Goal: Book appointment/travel/reservation

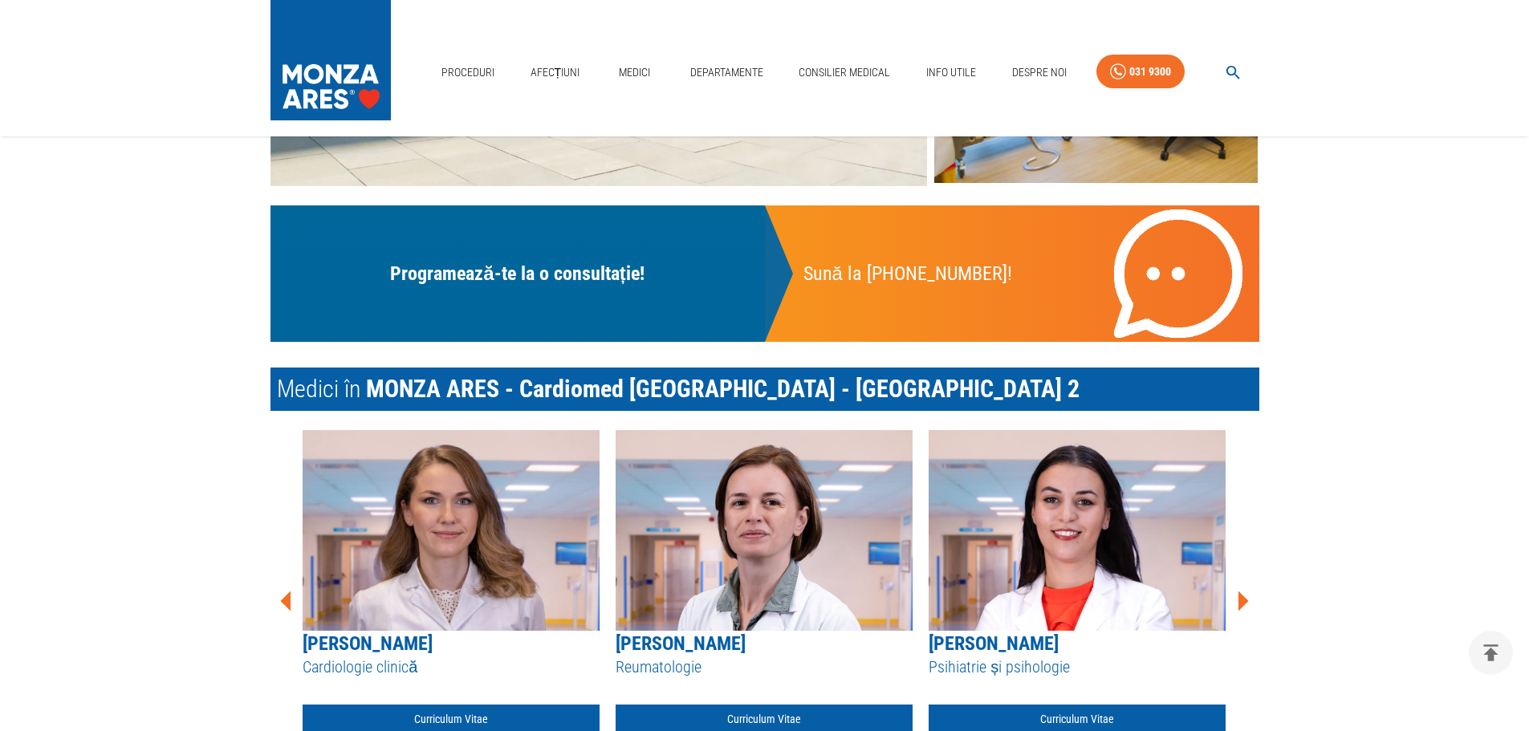
scroll to position [802, 0]
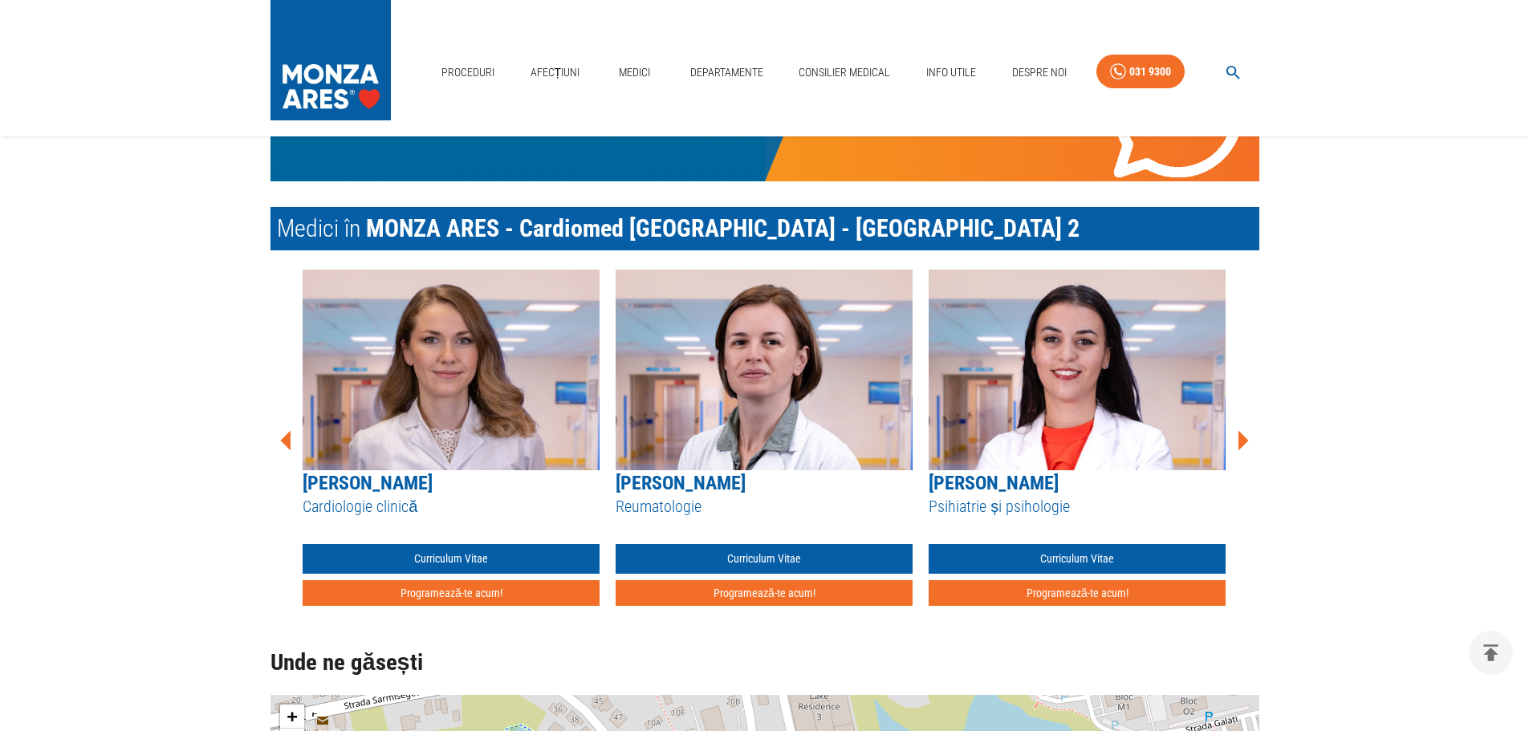
click at [809, 589] on button "Programează-te acum!" at bounding box center [764, 593] width 297 height 26
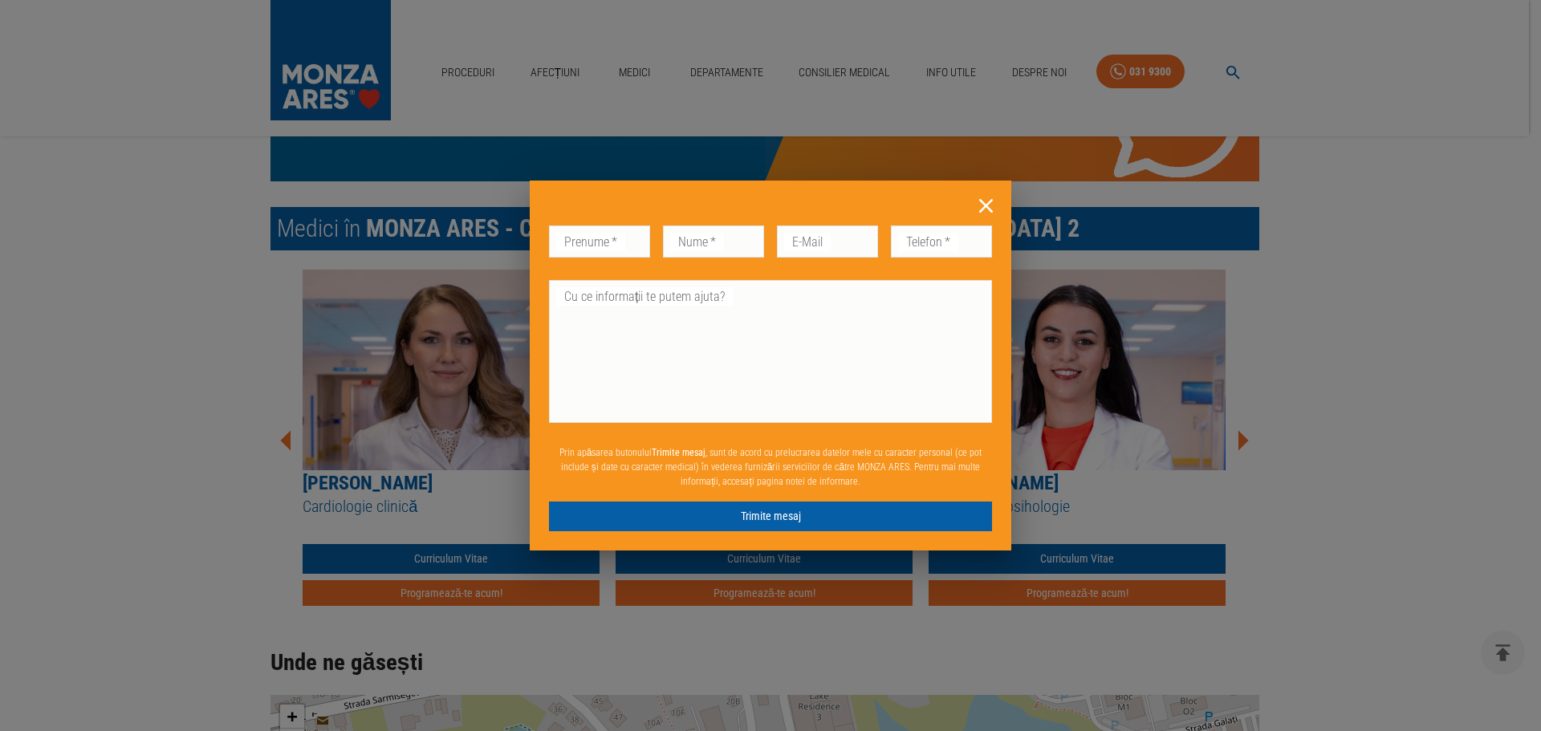
click at [989, 200] on icon at bounding box center [985, 205] width 25 height 25
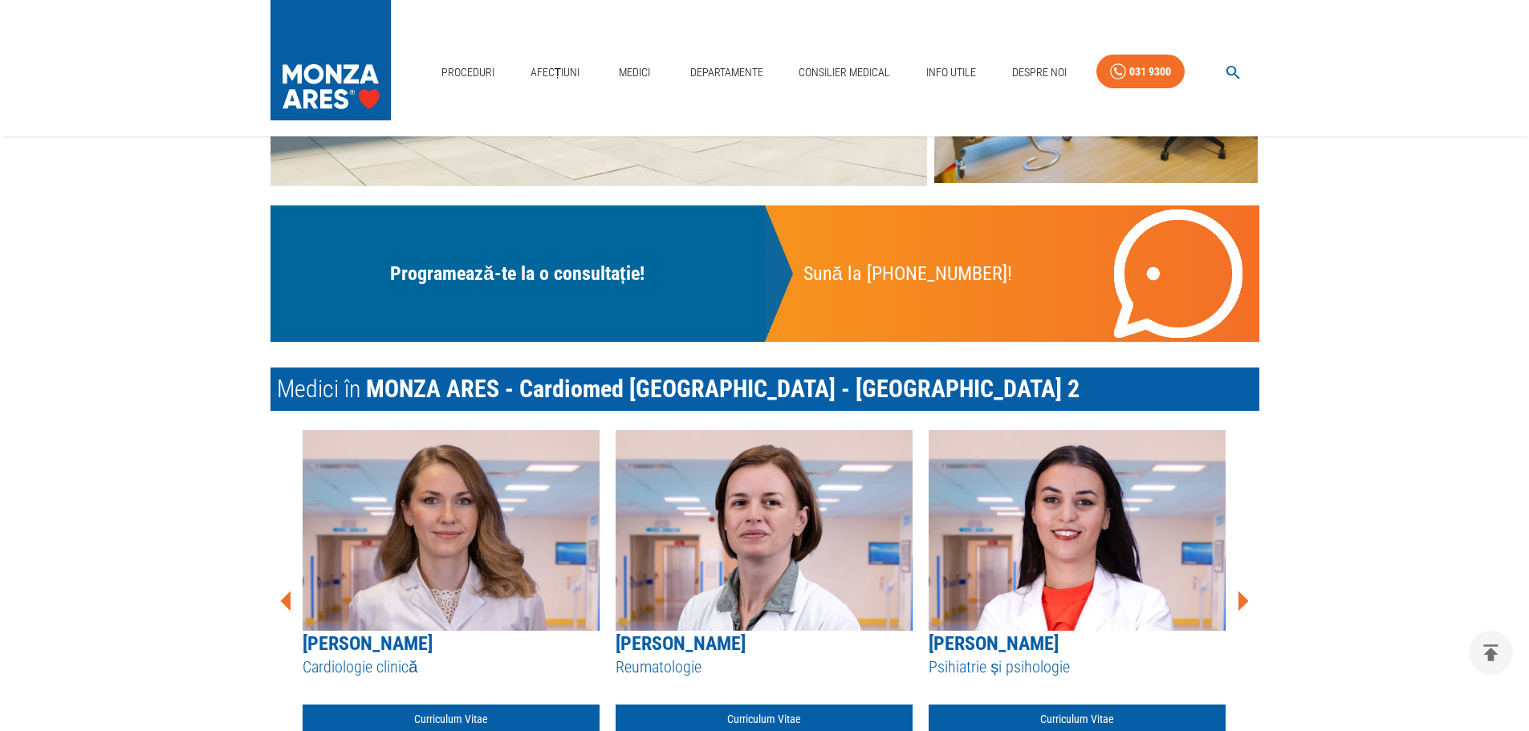
scroll to position [963, 0]
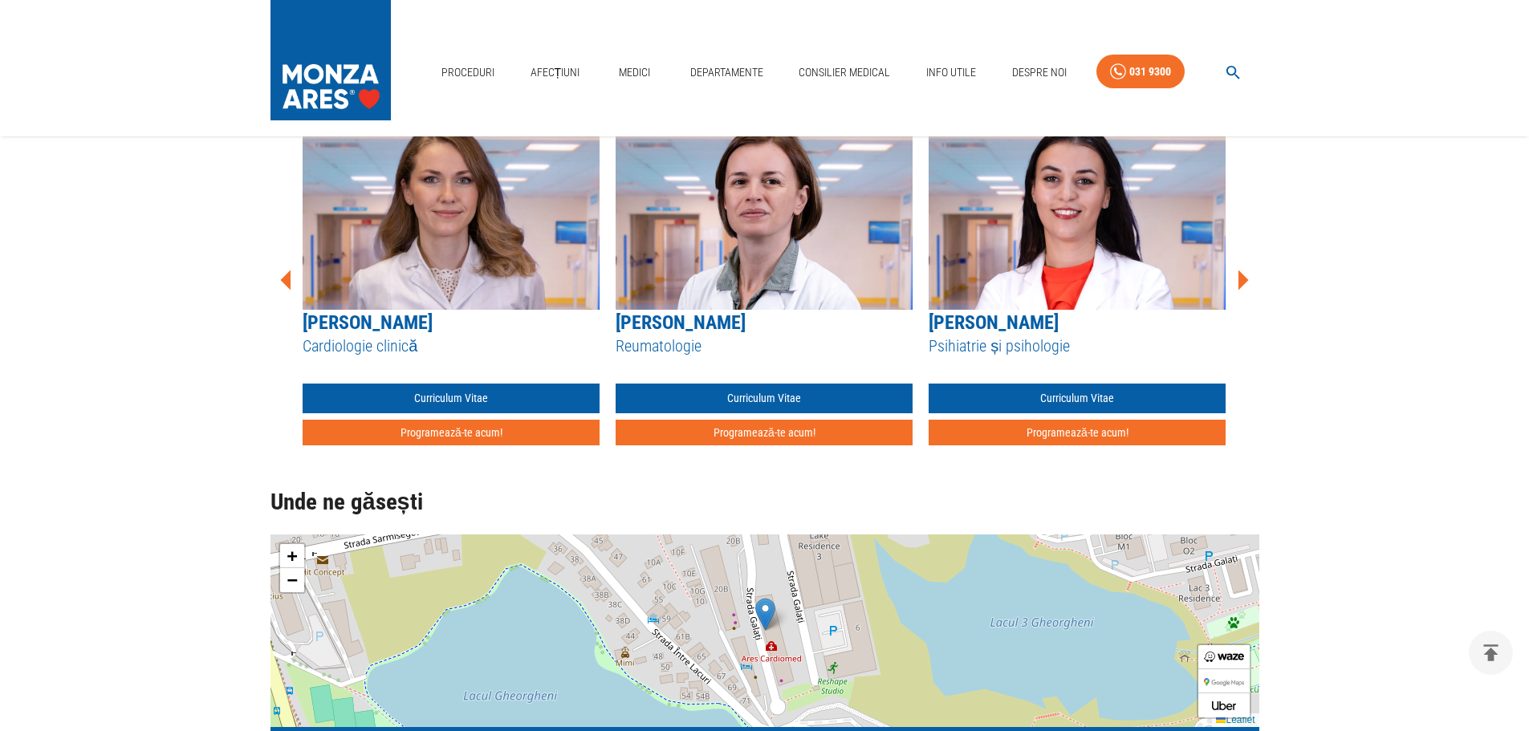
click at [1240, 287] on icon at bounding box center [1243, 280] width 10 height 20
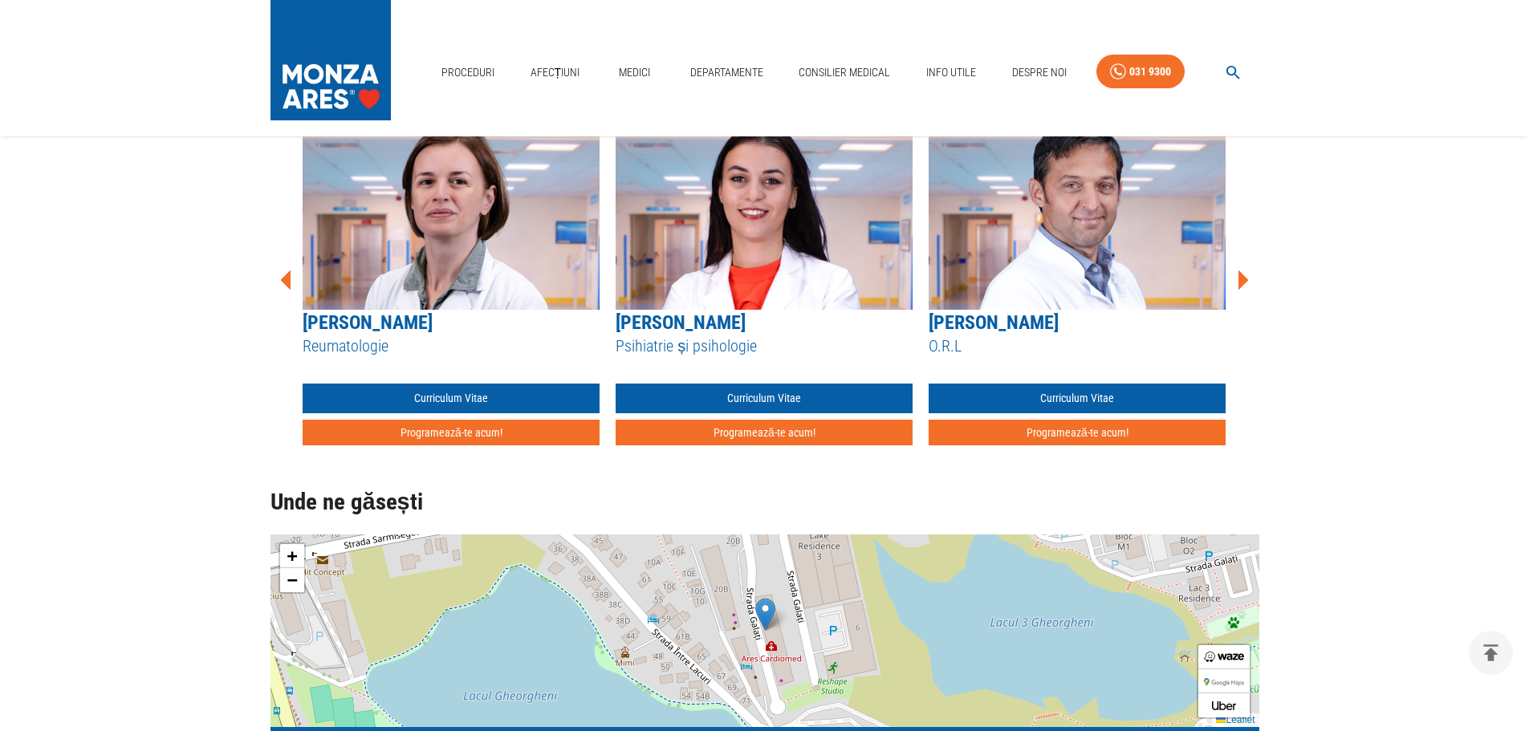
click at [1240, 285] on icon at bounding box center [1243, 280] width 10 height 20
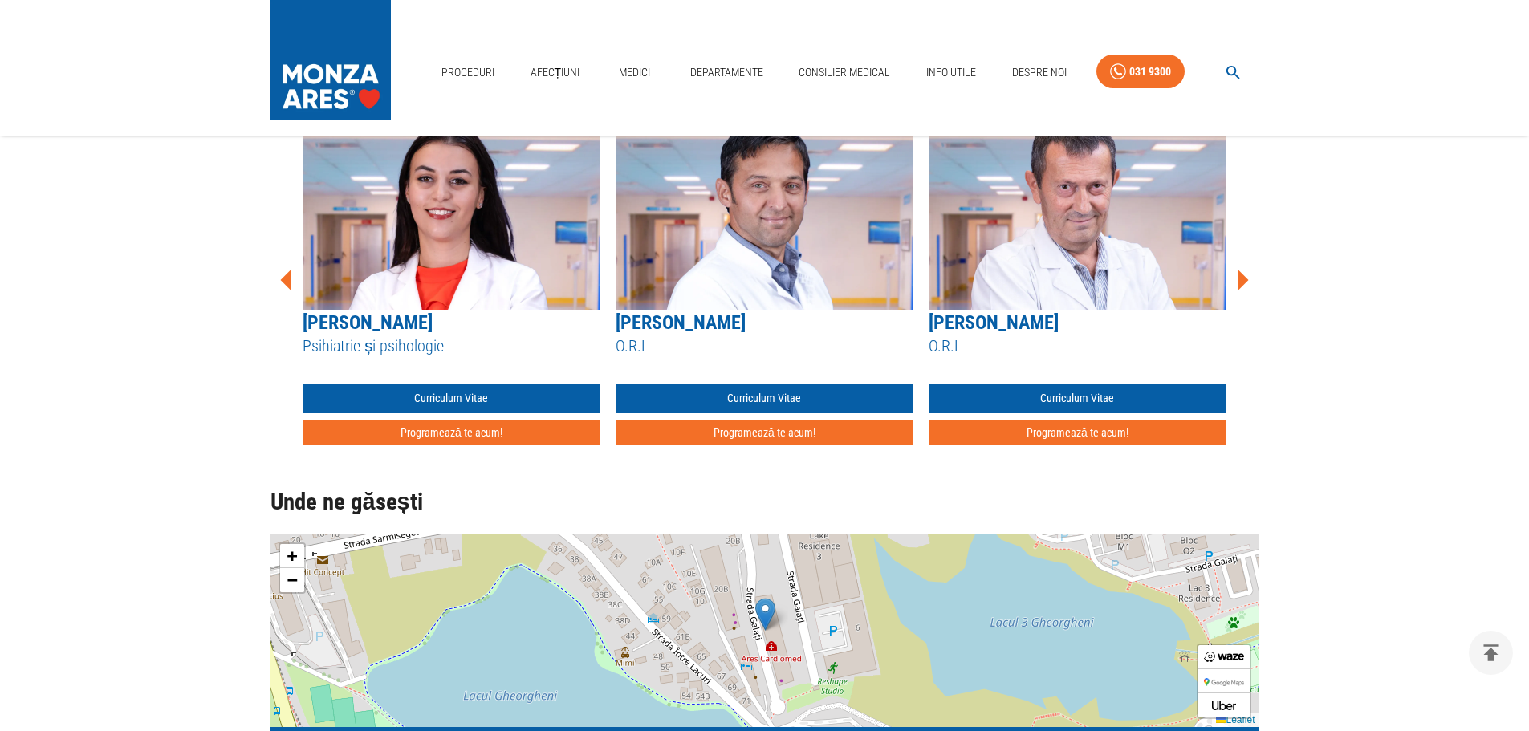
click at [1240, 285] on icon at bounding box center [1243, 280] width 10 height 20
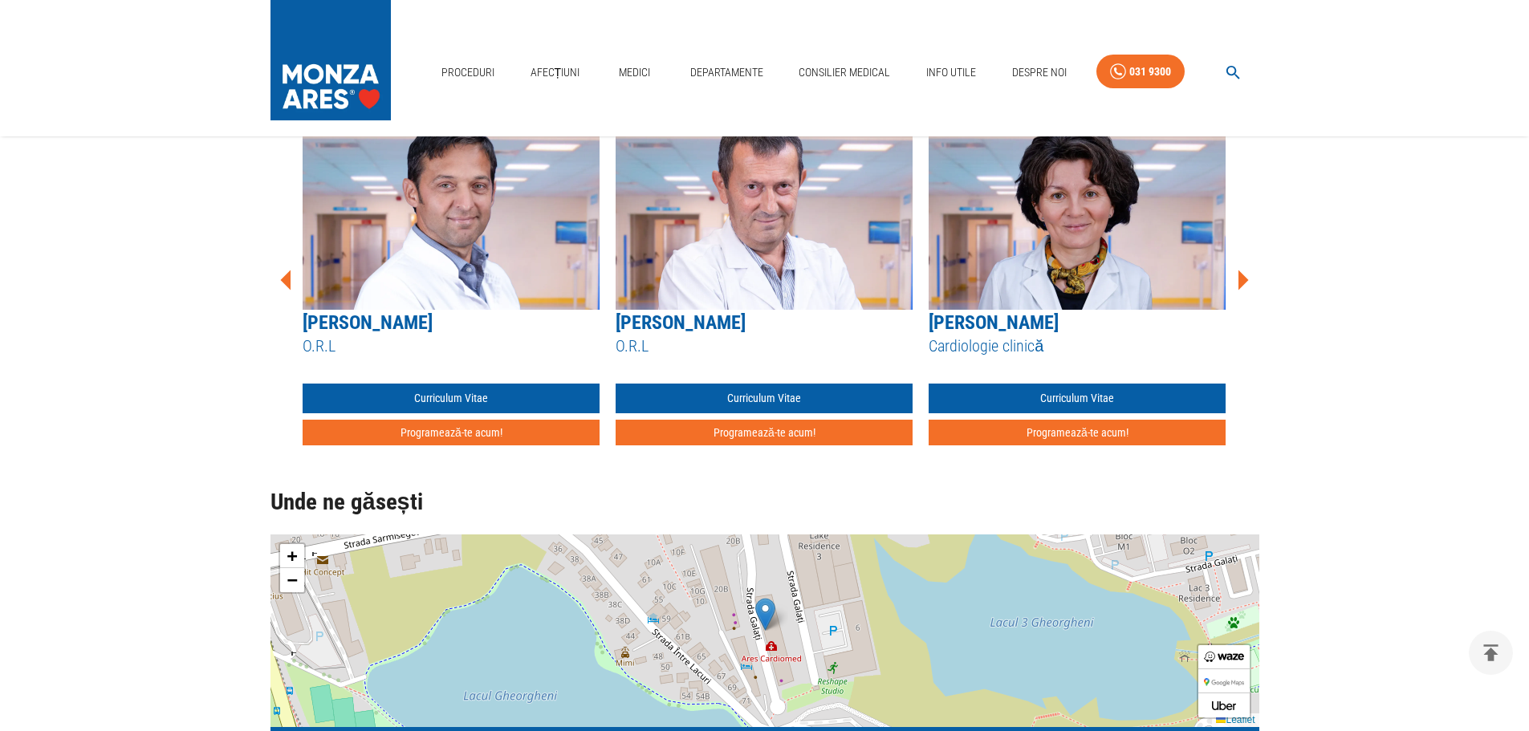
click at [1241, 283] on icon at bounding box center [1243, 280] width 10 height 20
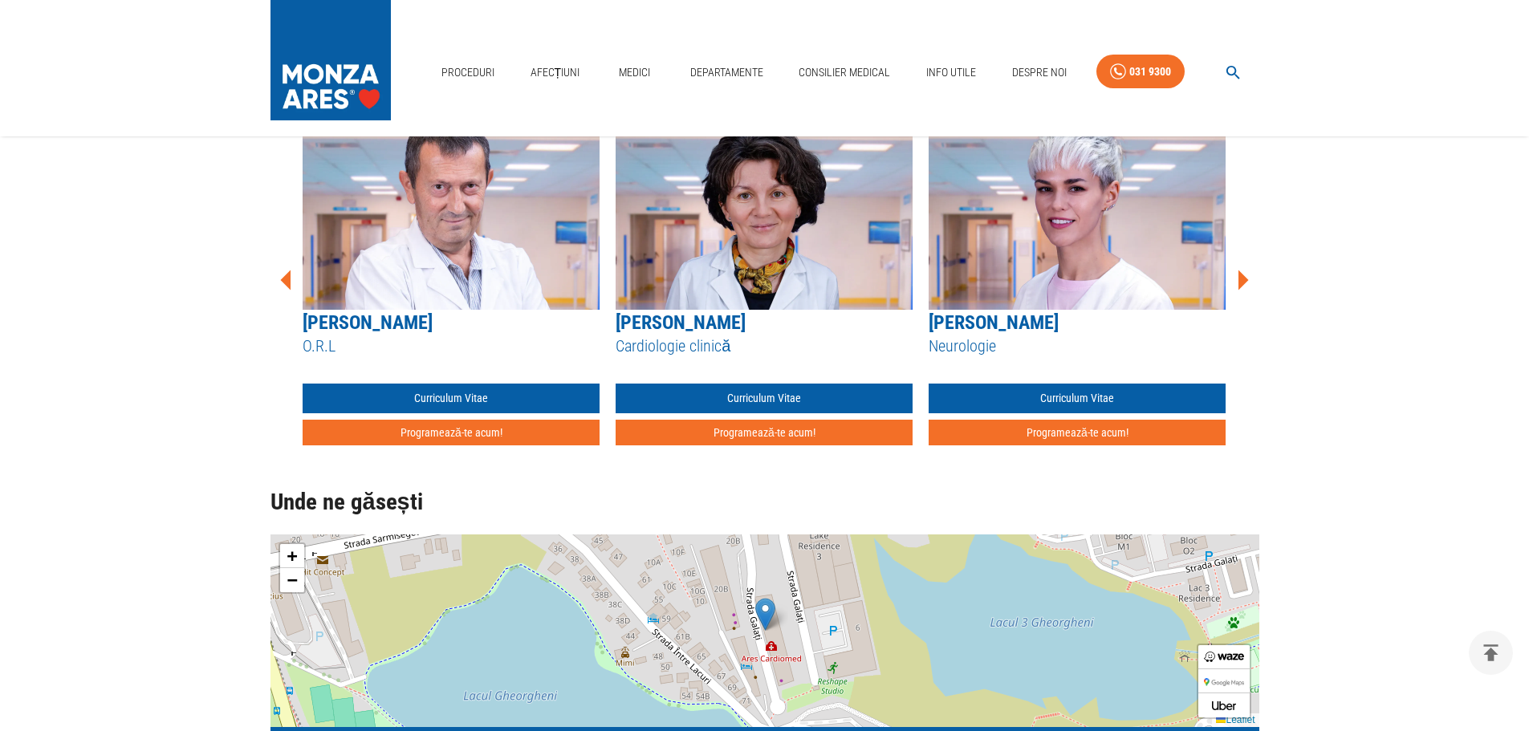
click at [1241, 283] on icon at bounding box center [1243, 280] width 10 height 20
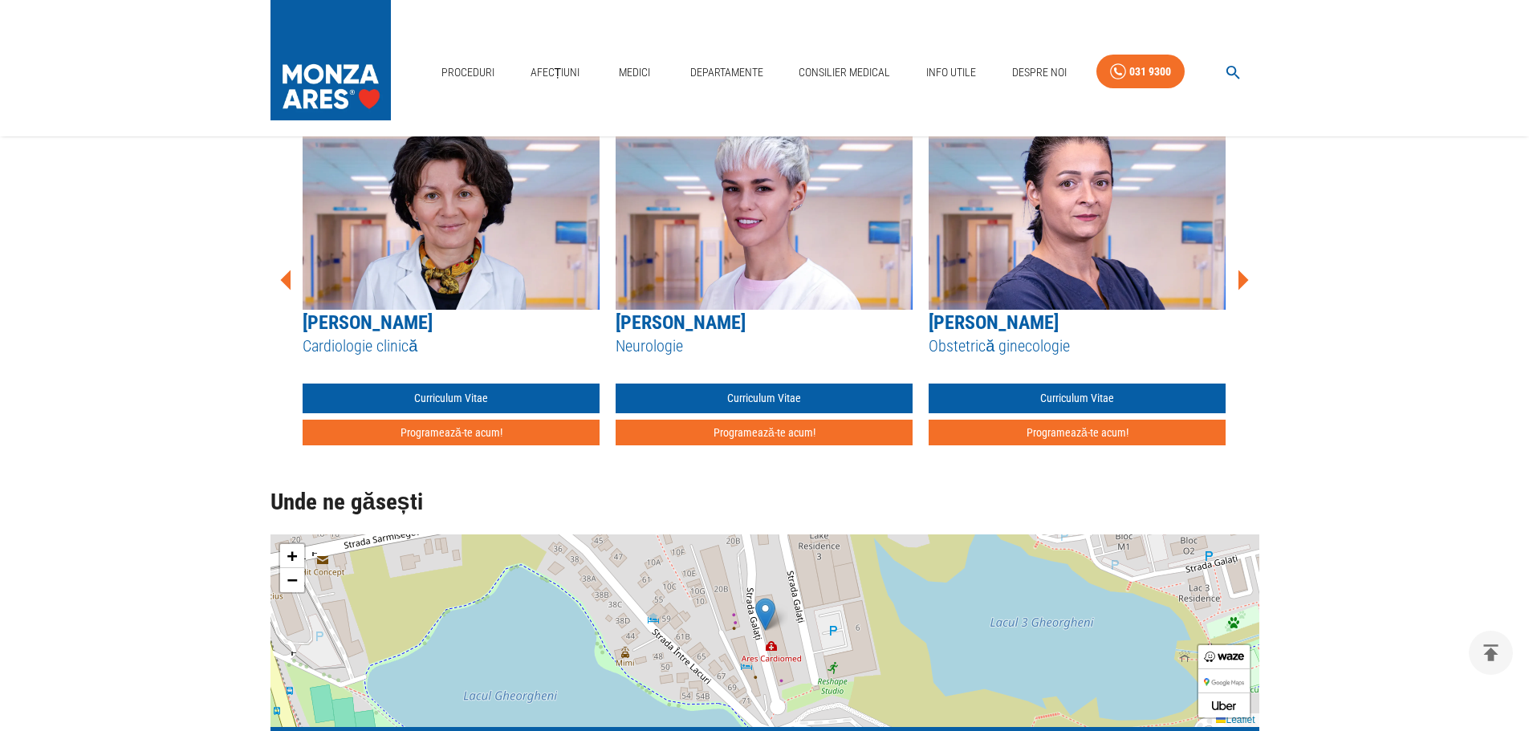
click at [1241, 283] on icon at bounding box center [1243, 280] width 10 height 20
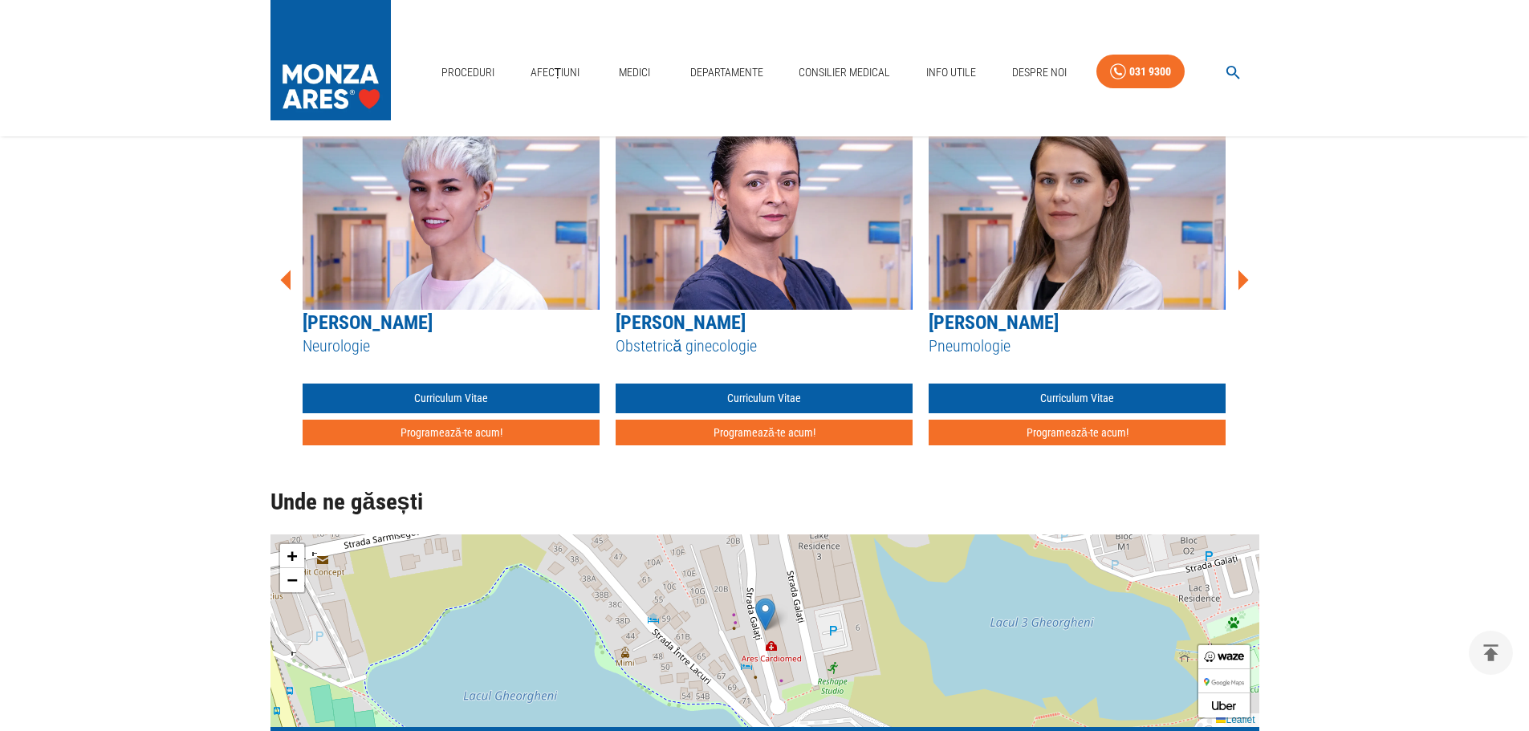
click at [1241, 283] on icon at bounding box center [1243, 280] width 10 height 20
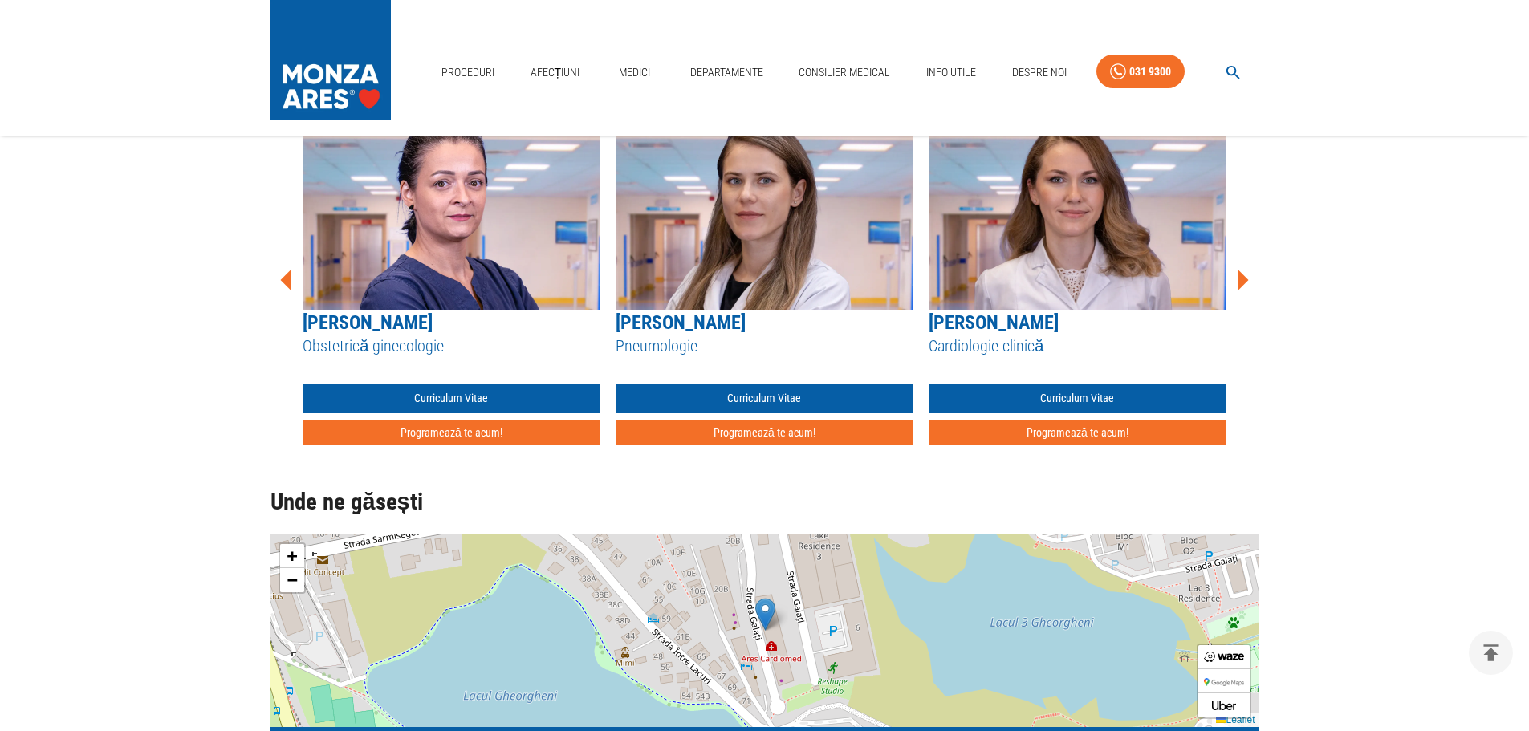
click at [1241, 283] on icon at bounding box center [1243, 280] width 10 height 20
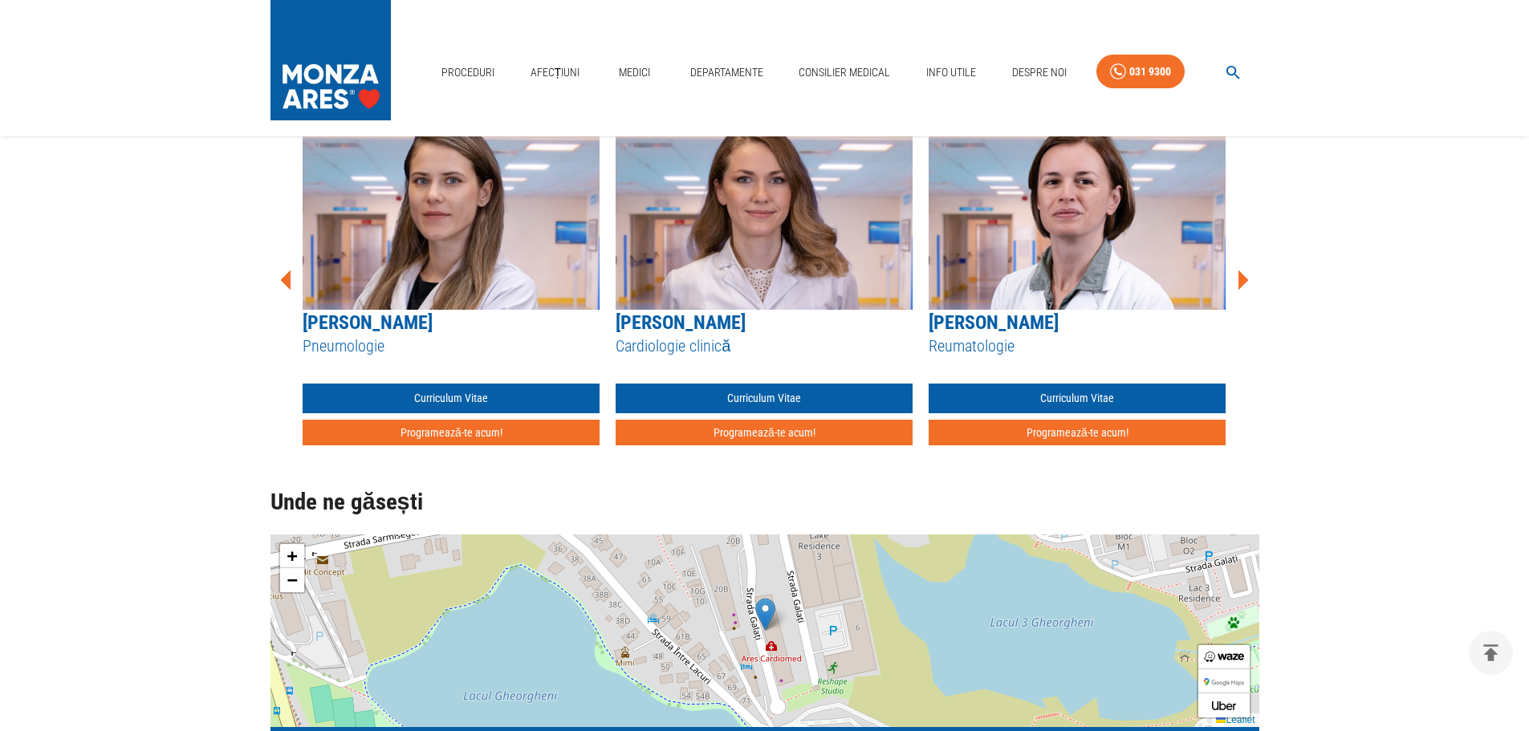
click at [1247, 277] on icon at bounding box center [1242, 280] width 48 height 48
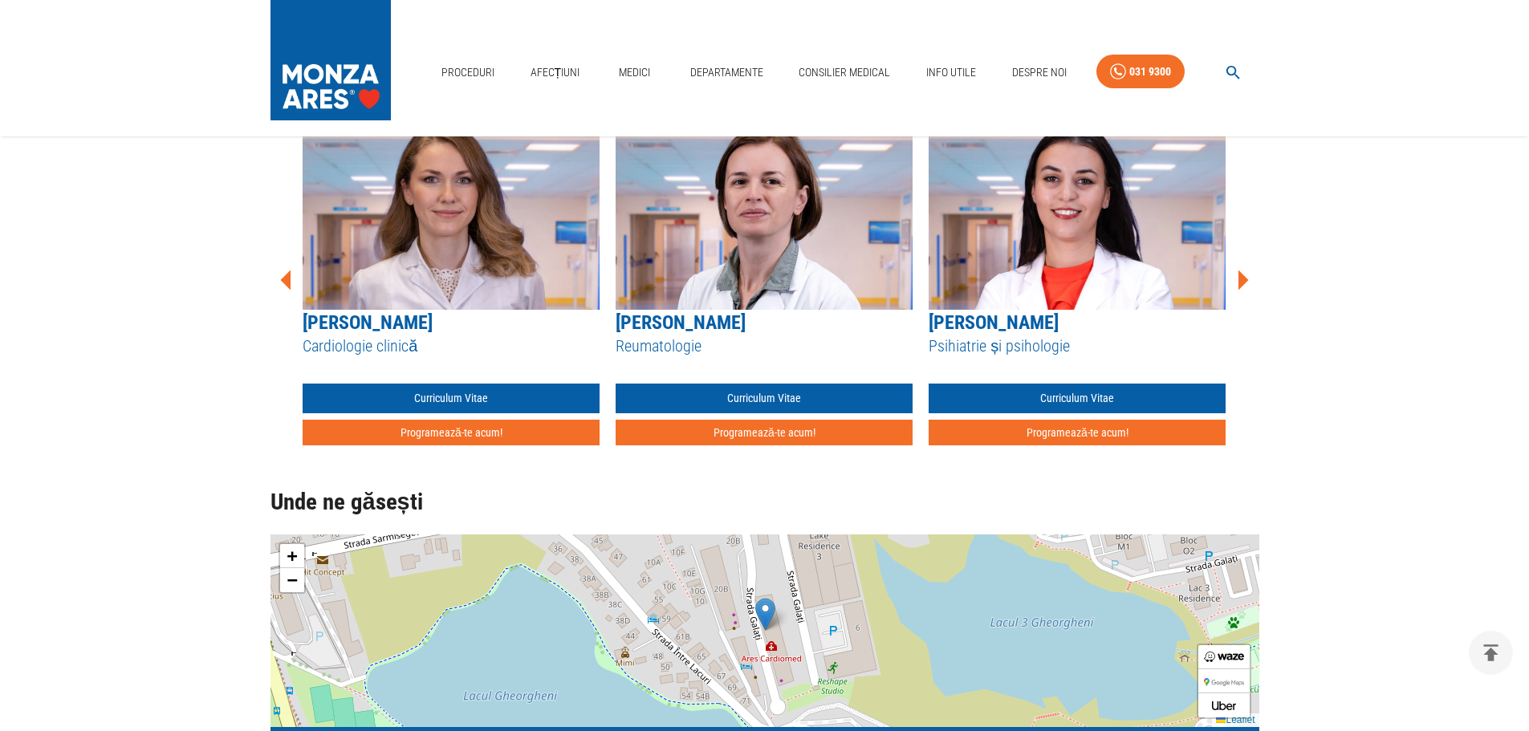
click at [1247, 277] on icon at bounding box center [1242, 280] width 48 height 48
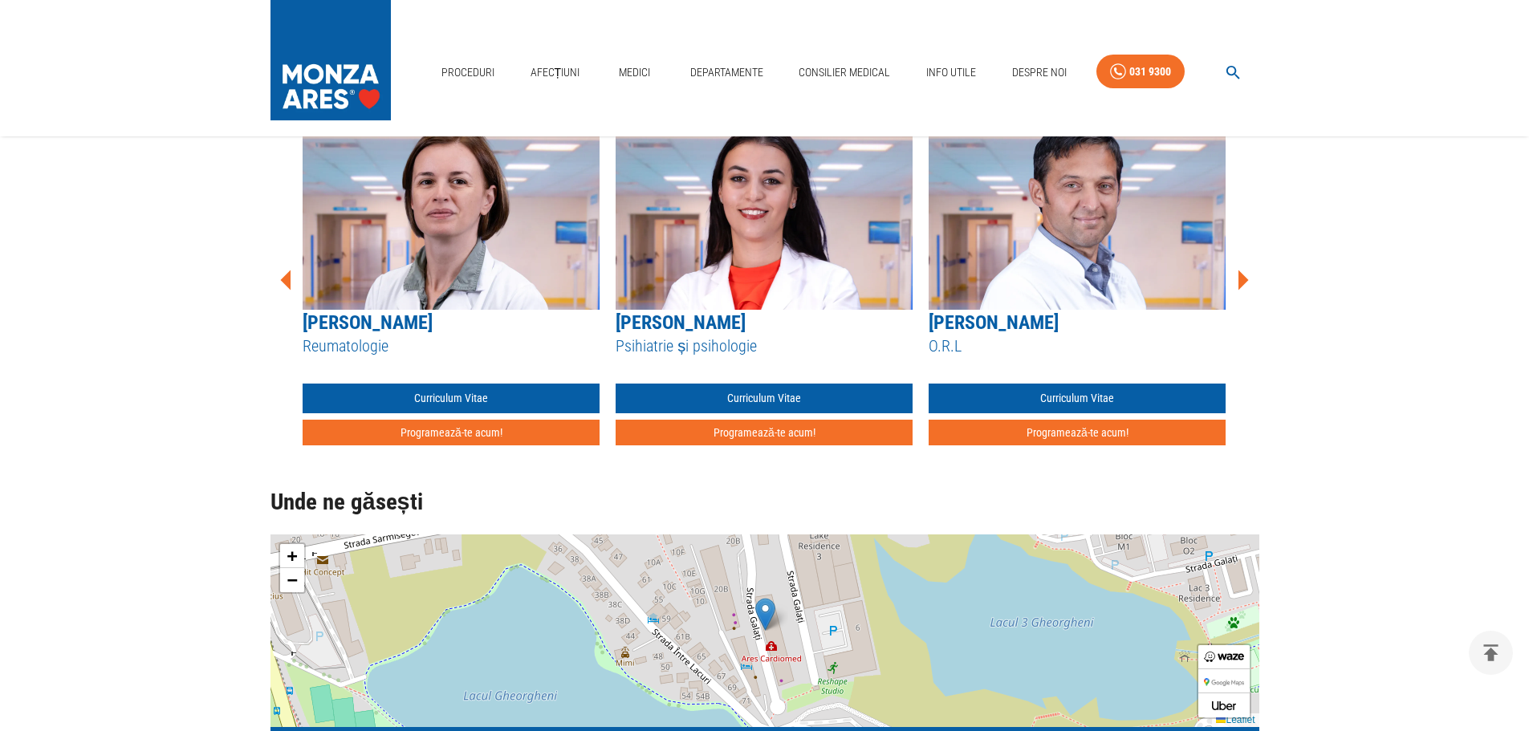
click at [1247, 277] on icon at bounding box center [1242, 280] width 48 height 48
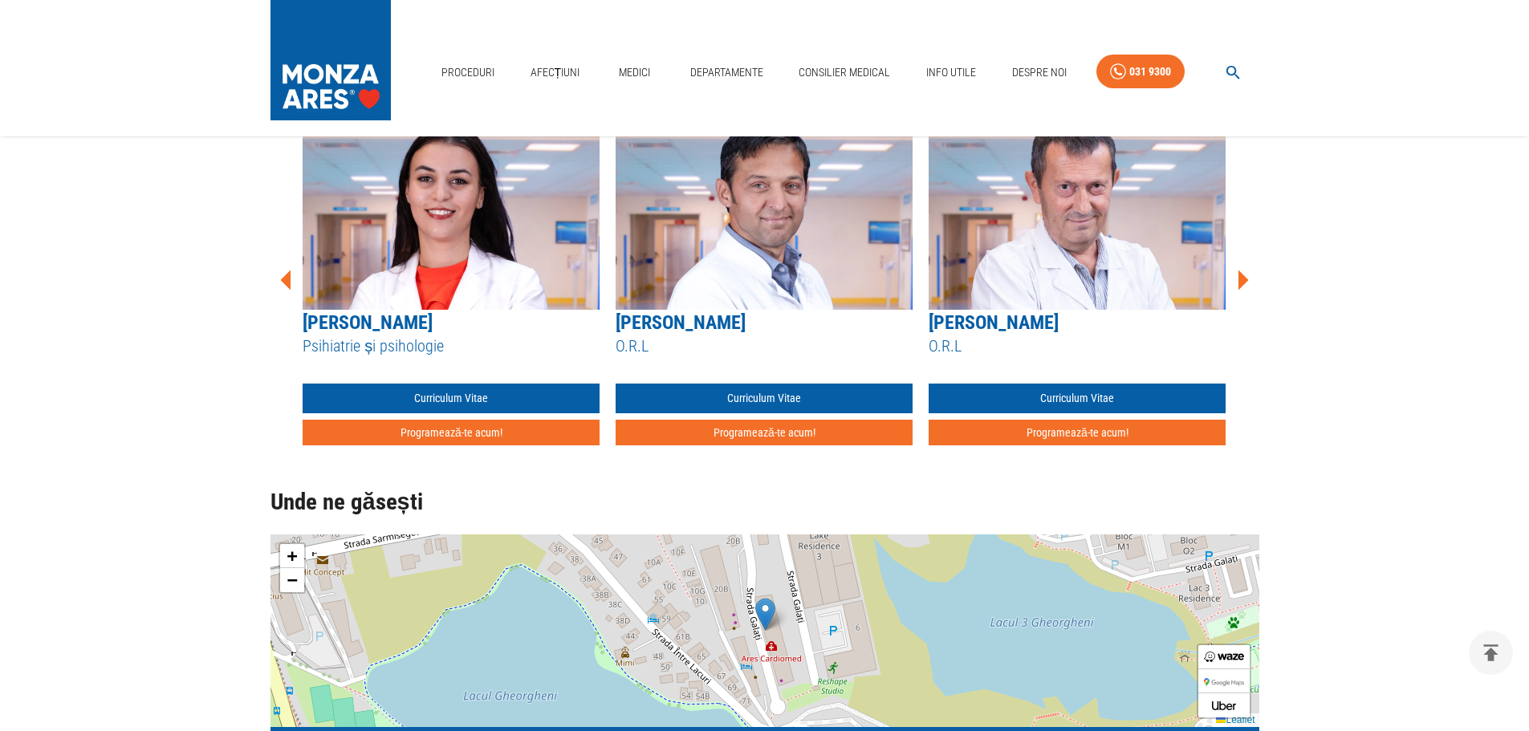
click at [1247, 277] on icon at bounding box center [1242, 280] width 48 height 48
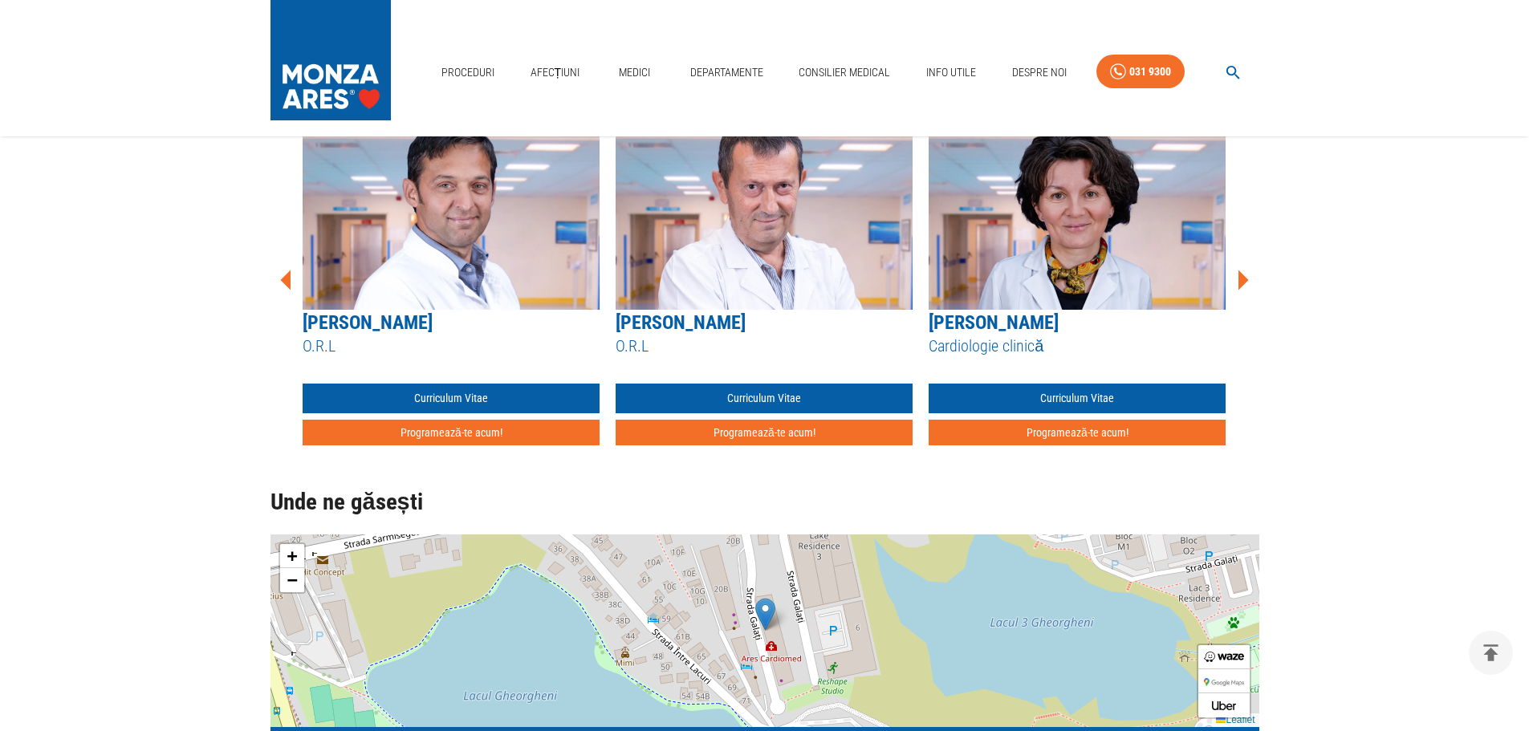
click at [1247, 277] on icon at bounding box center [1242, 280] width 48 height 48
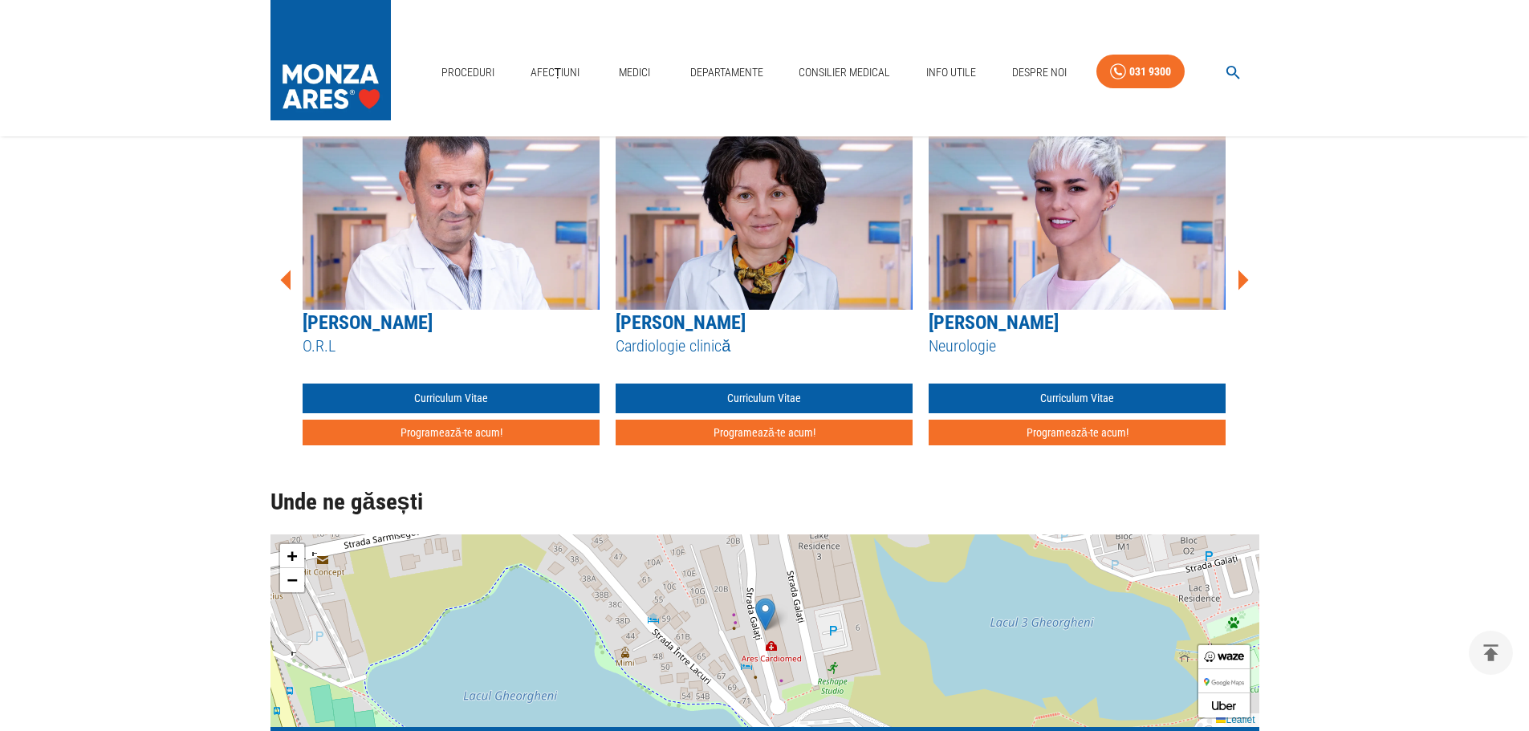
click at [1247, 277] on icon at bounding box center [1242, 280] width 48 height 48
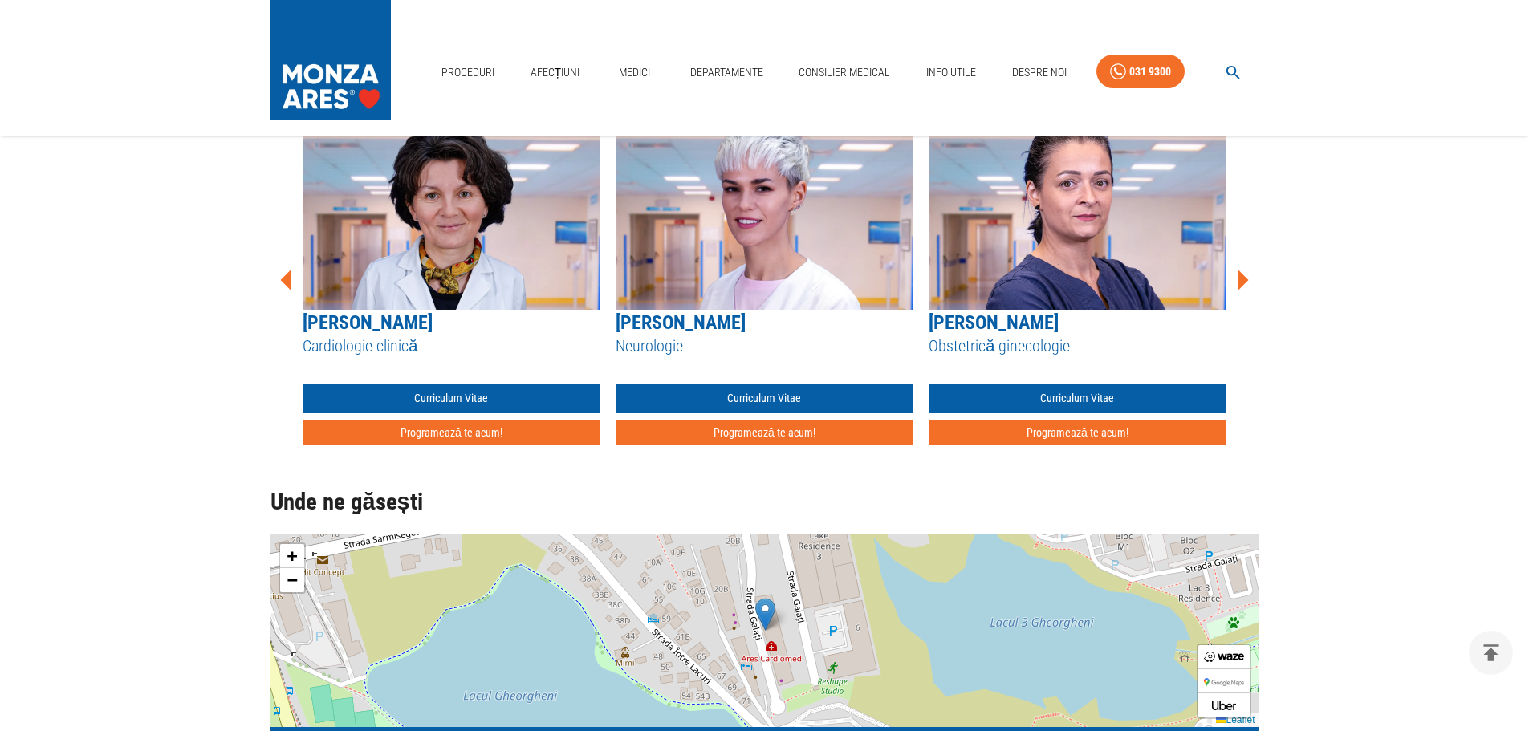
click at [1247, 277] on icon at bounding box center [1242, 280] width 48 height 48
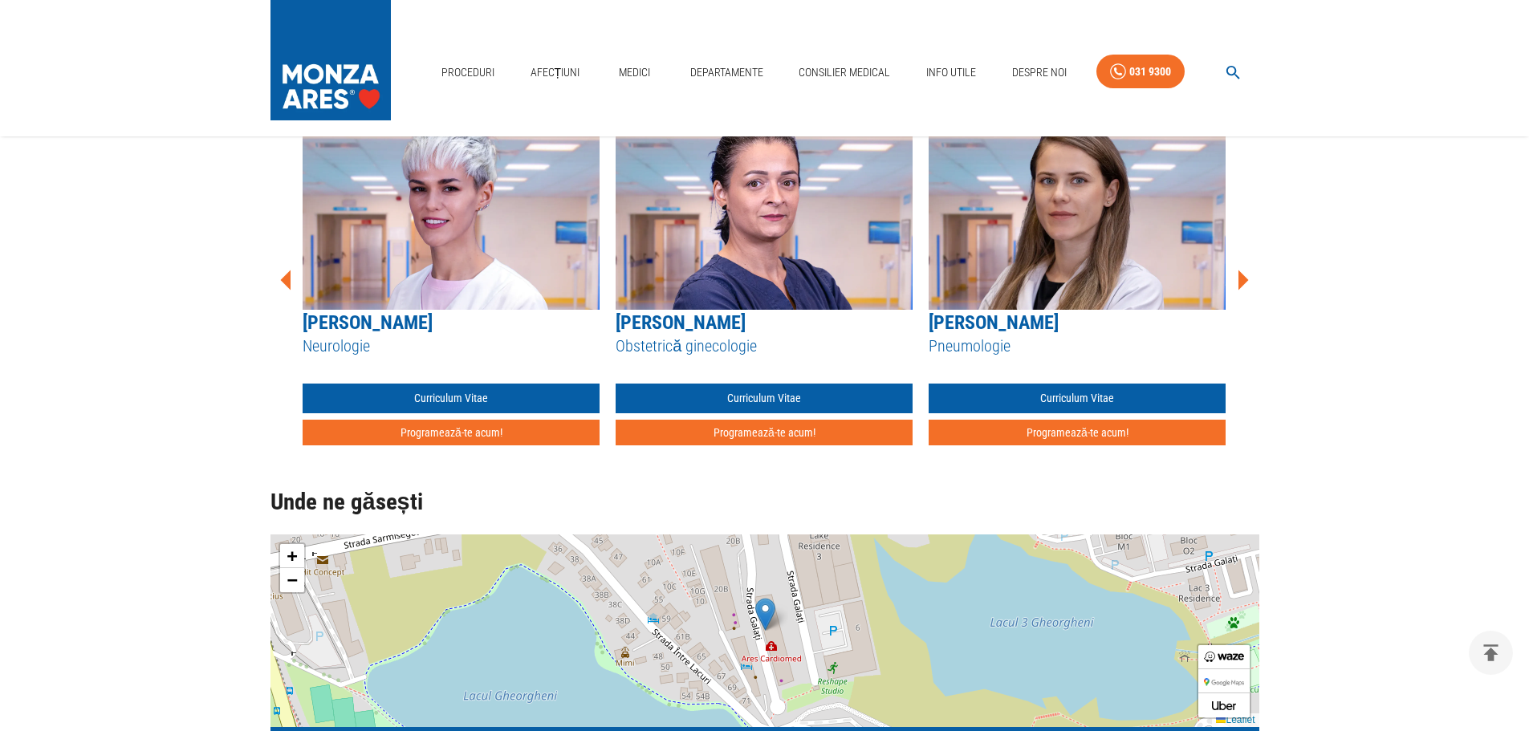
click at [1247, 277] on icon at bounding box center [1242, 280] width 48 height 48
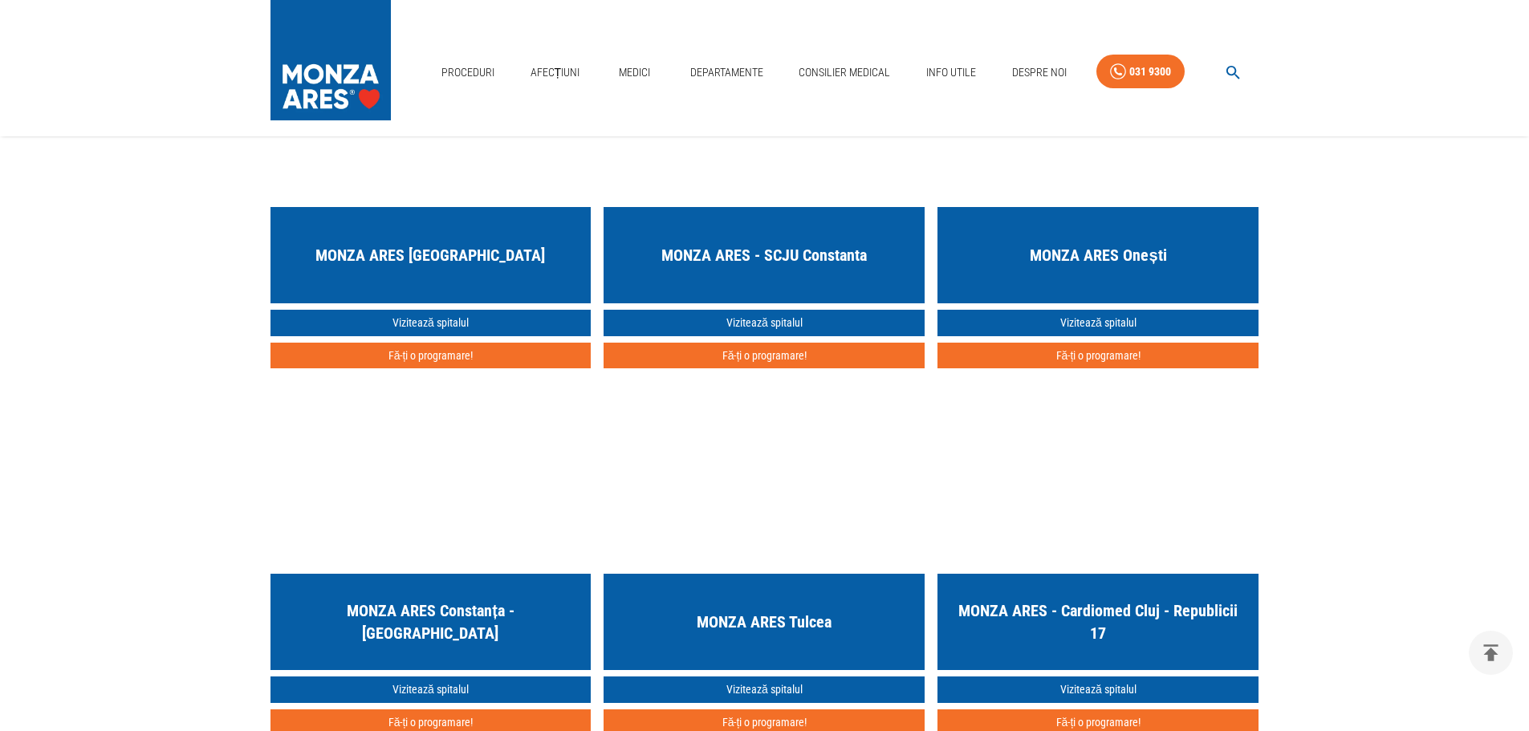
scroll to position [2488, 0]
